Goal: Task Accomplishment & Management: Manage account settings

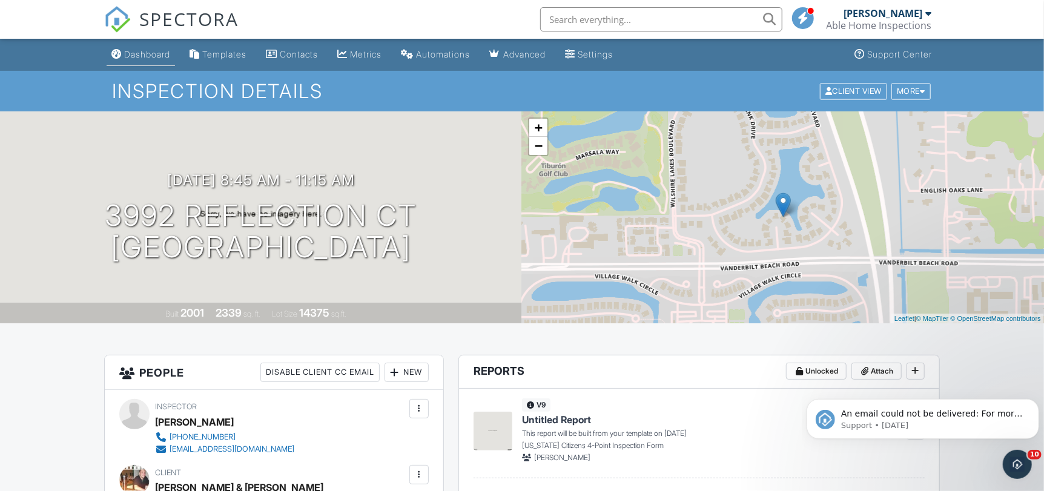
click at [139, 55] on div "Dashboard" at bounding box center [147, 54] width 46 height 10
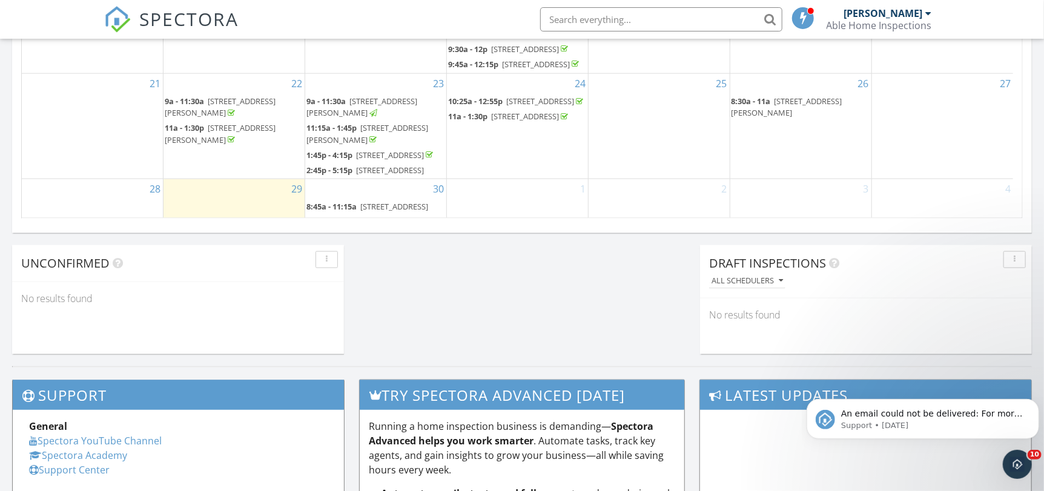
scroll to position [379, 0]
click at [253, 96] on span "9a - 11:30a 5628 Celebration Dr, Ave Maria 34142" at bounding box center [234, 108] width 139 height 24
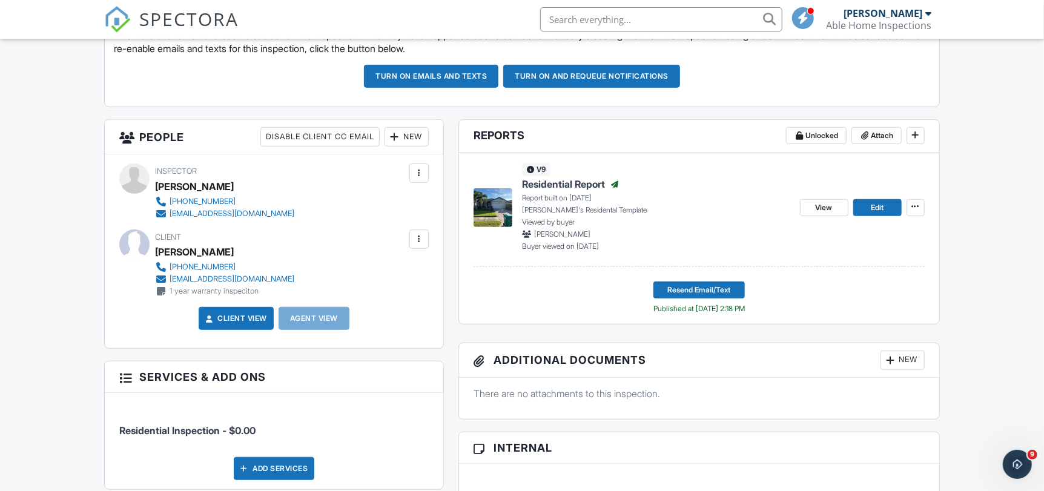
scroll to position [369, 0]
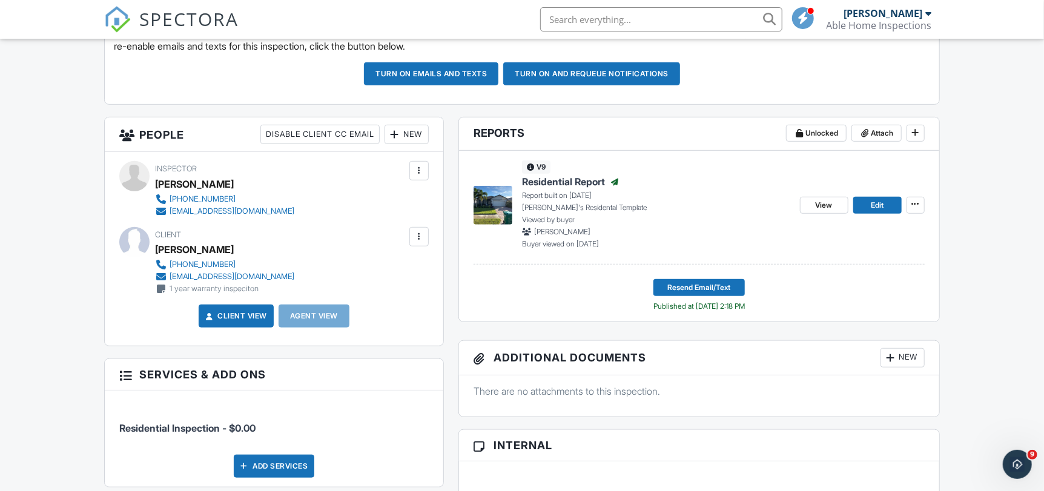
drag, startPoint x: 1048, startPoint y: 37, endPoint x: 1046, endPoint y: 136, distance: 98.7
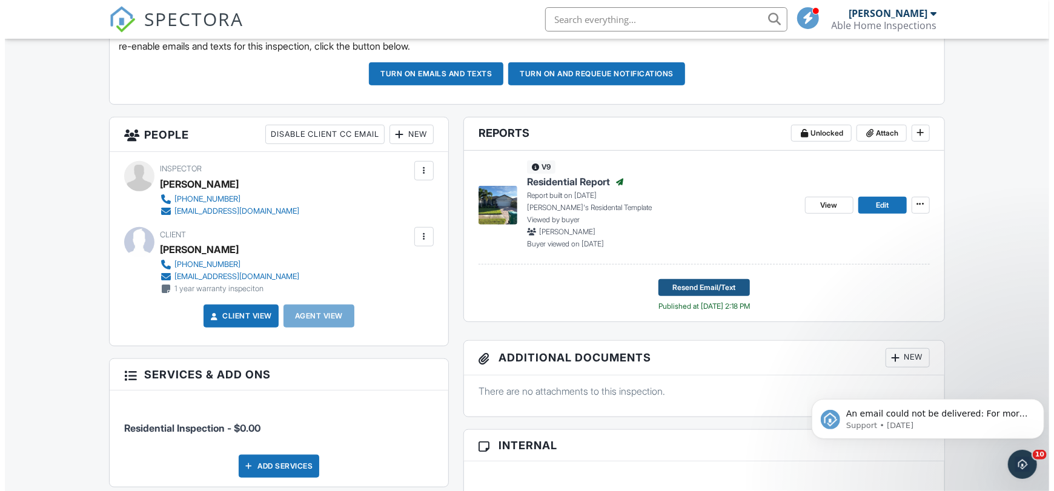
scroll to position [0, 0]
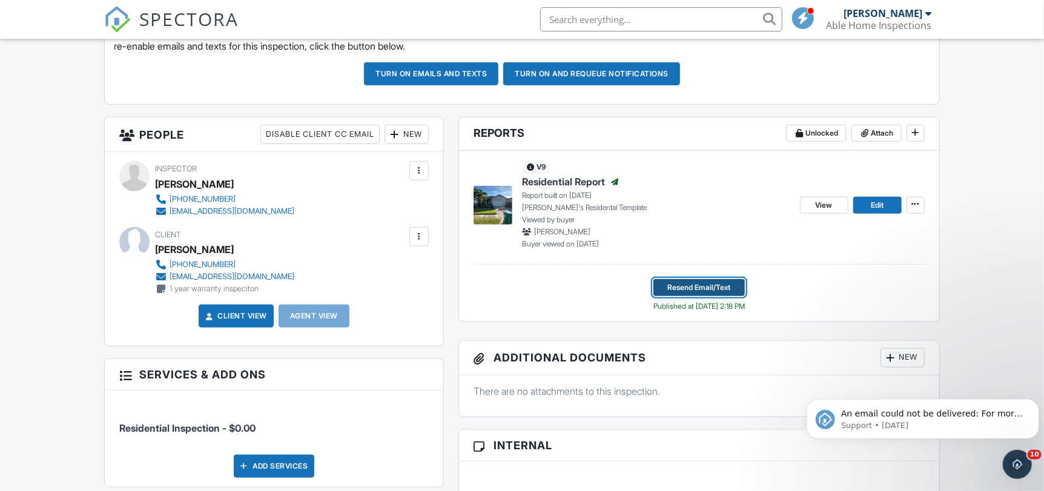
click at [703, 288] on span "Resend Email/Text" at bounding box center [698, 288] width 63 height 12
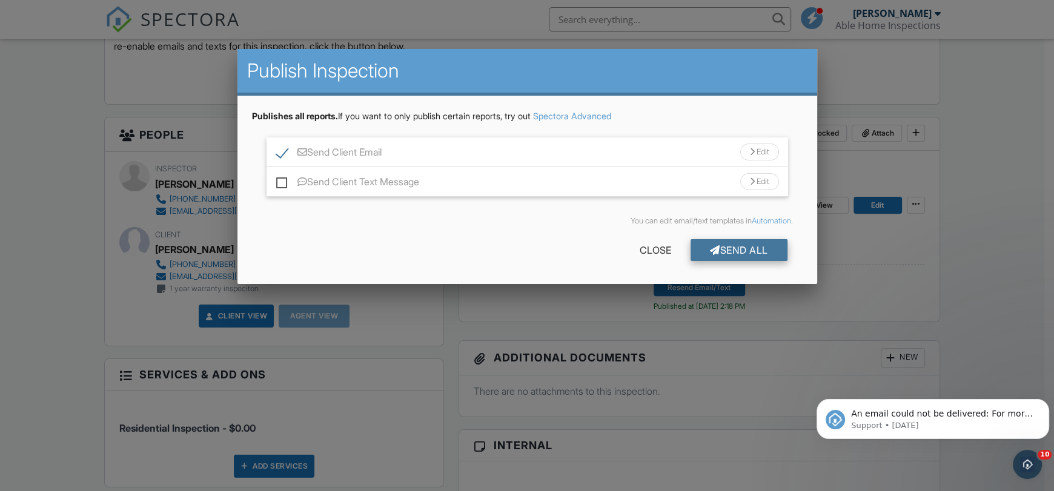
click at [735, 251] on div "Send All" at bounding box center [738, 250] width 97 height 22
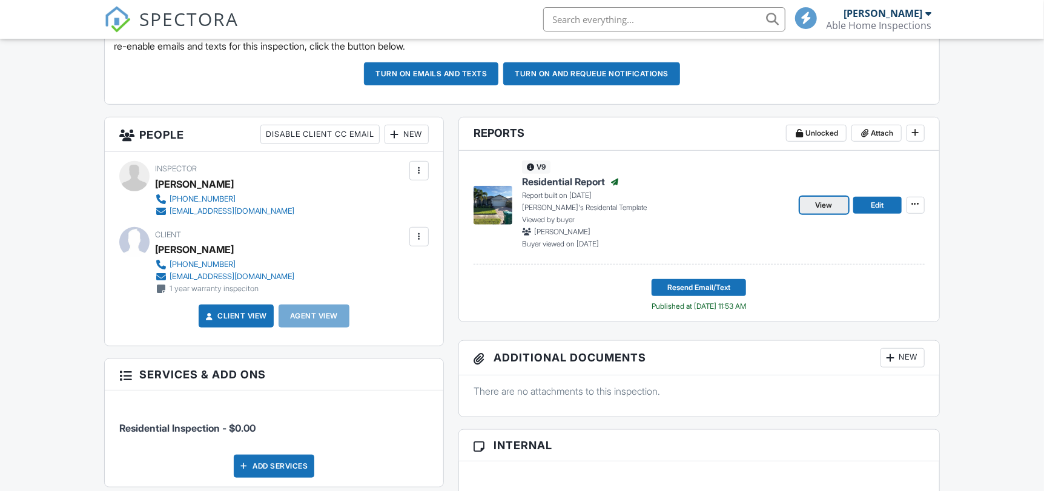
click at [820, 207] on span "View" at bounding box center [824, 205] width 17 height 12
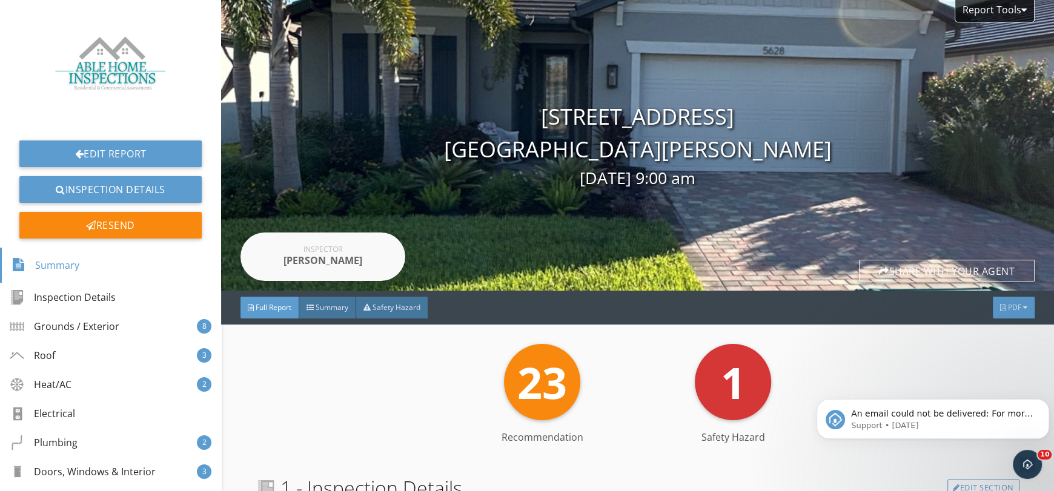
click at [1008, 308] on span "PDF" at bounding box center [1014, 307] width 13 height 10
click at [997, 357] on div "Full Report" at bounding box center [998, 356] width 78 height 15
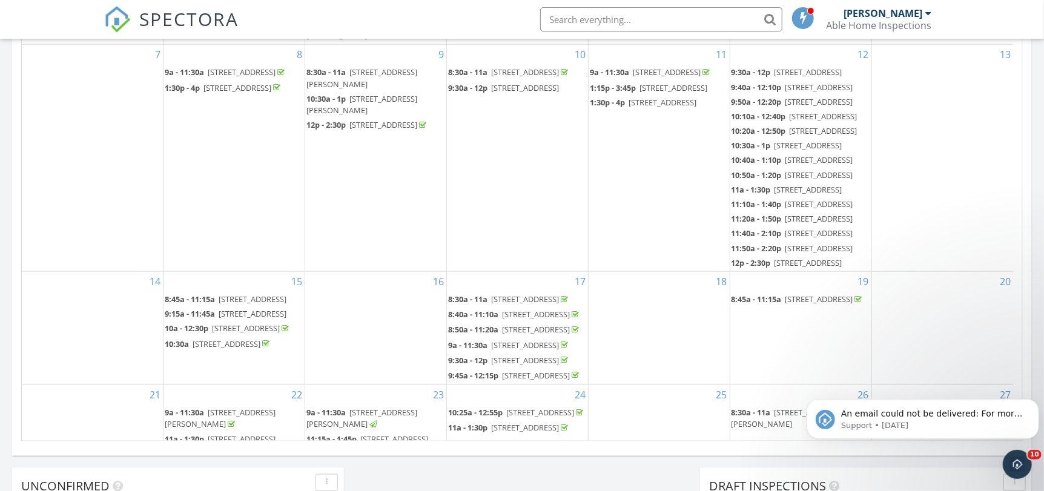
scroll to position [715, 0]
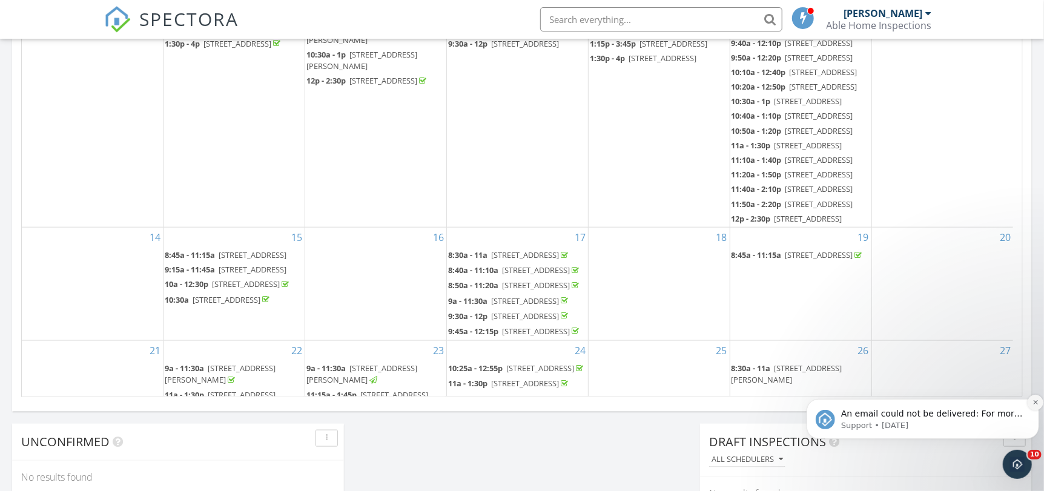
click at [1033, 405] on icon "Dismiss notification" at bounding box center [1035, 401] width 7 height 7
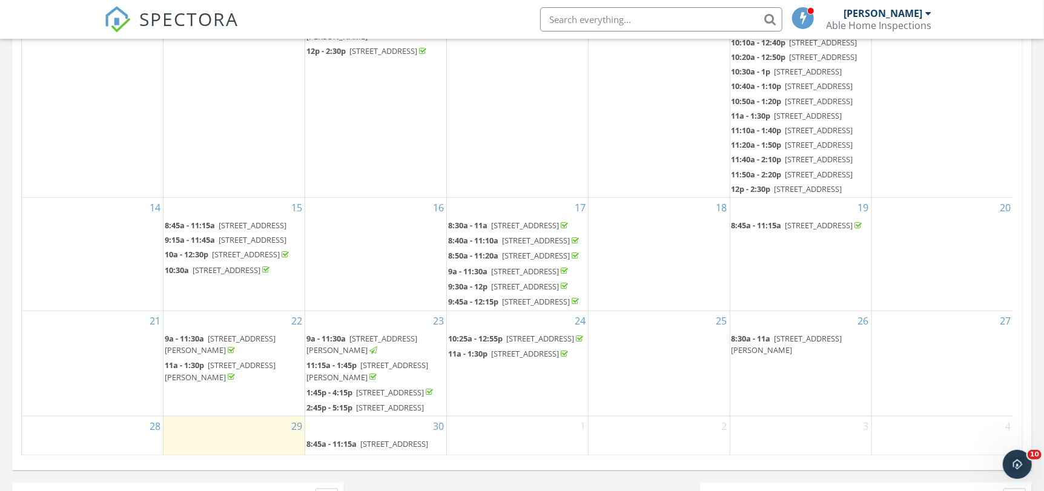
scroll to position [402, 0]
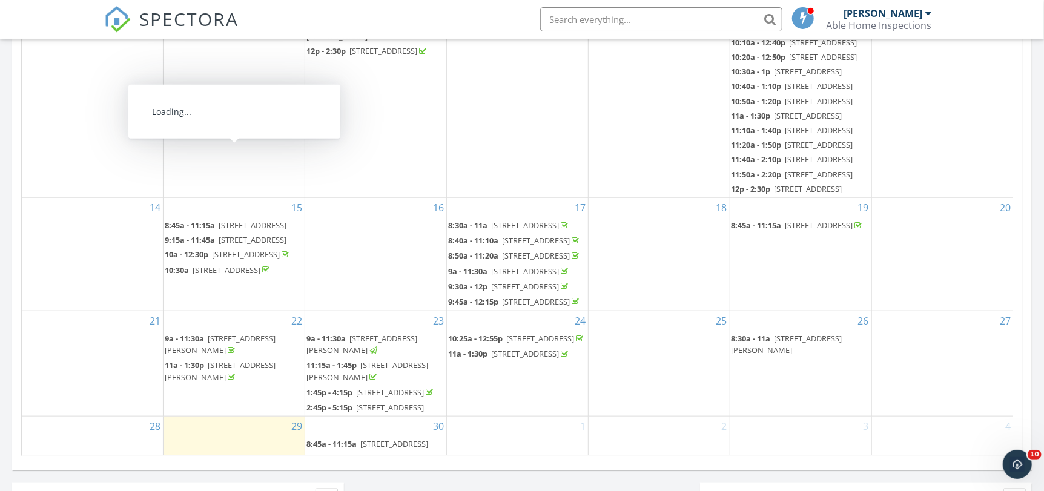
click at [237, 249] on span "[STREET_ADDRESS]" at bounding box center [246, 254] width 68 height 11
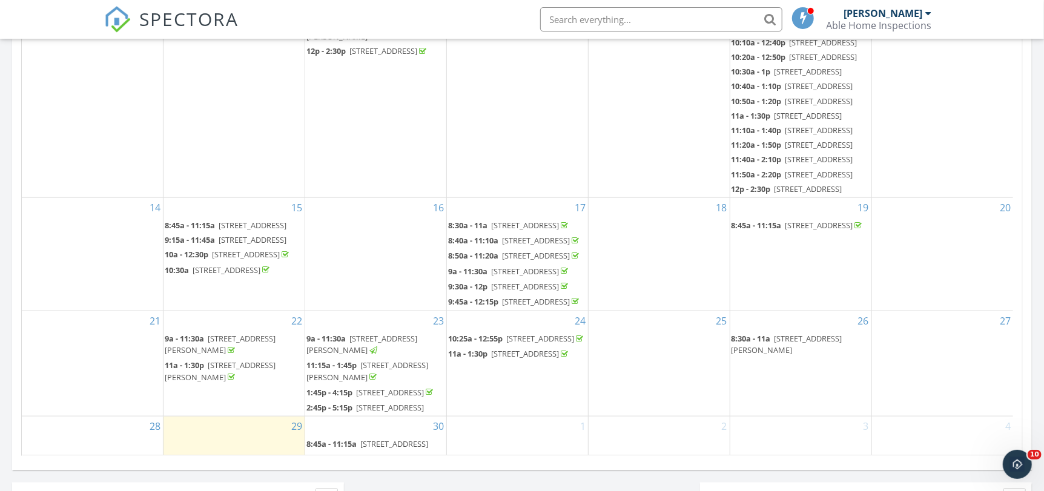
scroll to position [314, 0]
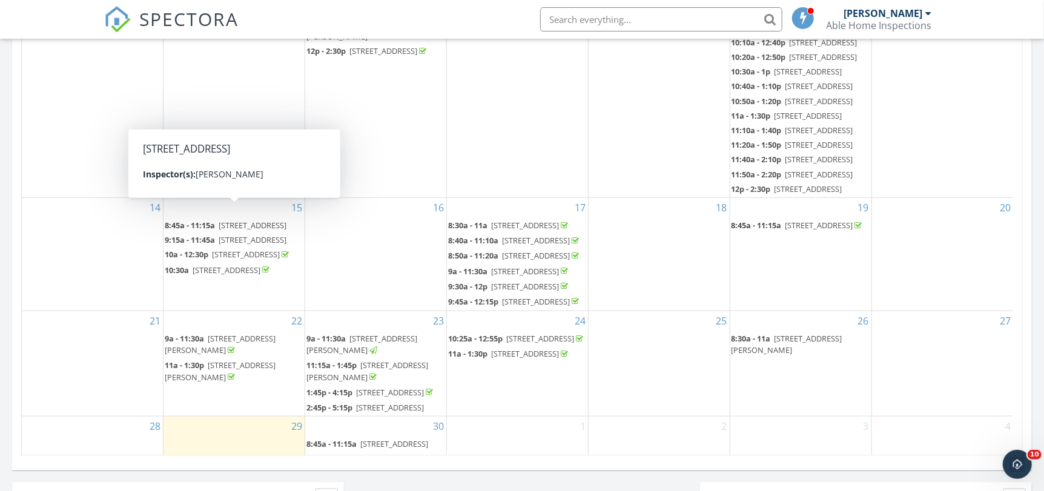
click at [241, 234] on span "[STREET_ADDRESS]" at bounding box center [253, 239] width 68 height 11
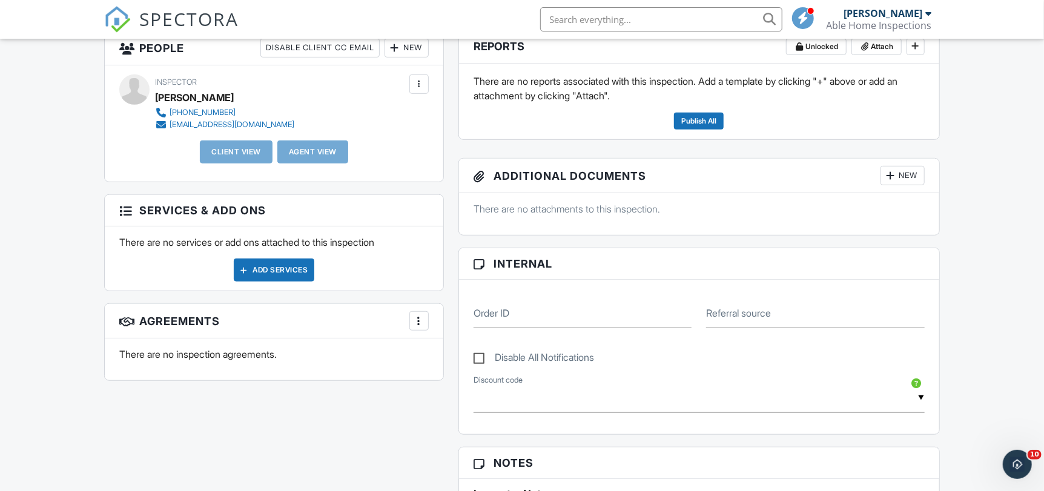
scroll to position [288, 0]
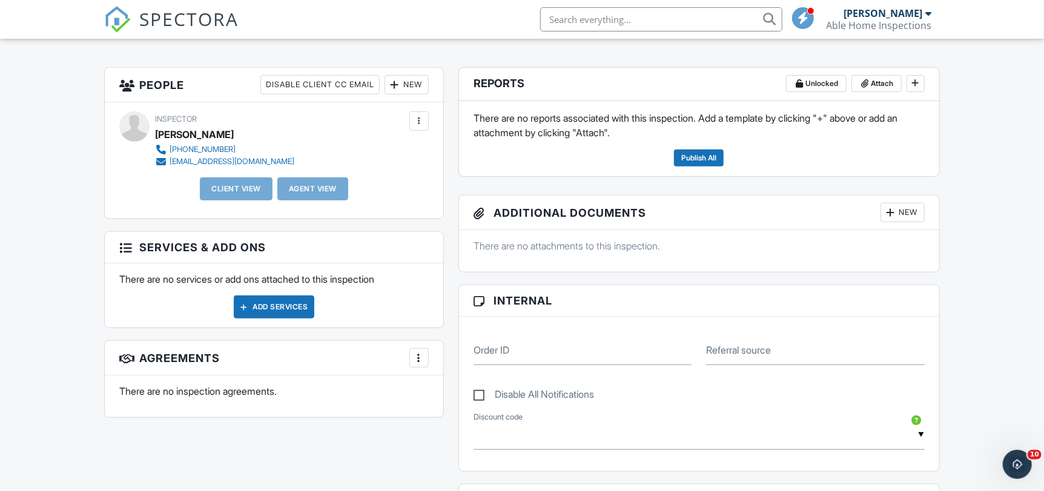
drag, startPoint x: 1045, startPoint y: 84, endPoint x: 1052, endPoint y: 175, distance: 91.1
click at [1043, 175] on html "SPECTORA [PERSON_NAME] Able Home Inspections Role: Inspector Change Role Dashbo…" at bounding box center [522, 456] width 1044 height 1489
click at [424, 124] on div at bounding box center [419, 121] width 12 height 12
click at [48, 258] on div "Dashboard Templates Contacts Metrics Automations Advanced Settings Support Cent…" at bounding box center [522, 476] width 1044 height 1450
